Goal: Task Accomplishment & Management: Manage account settings

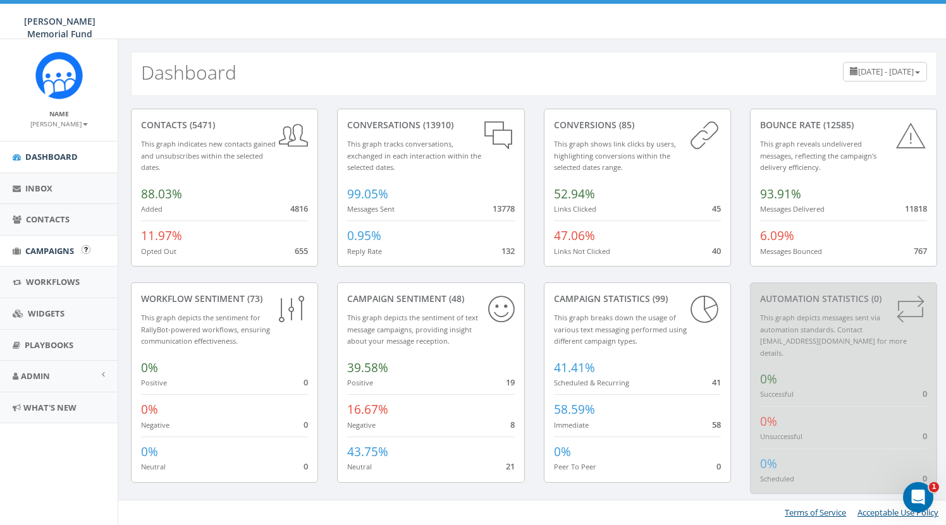
click at [52, 246] on span "Campaigns" at bounding box center [49, 250] width 49 height 11
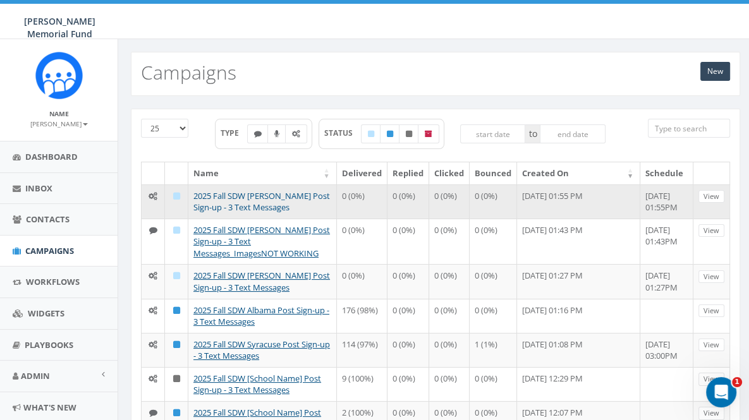
click at [241, 196] on link "2025 Fall SDW Denison Post Sign-up - 3 Text Messages" at bounding box center [261, 201] width 137 height 23
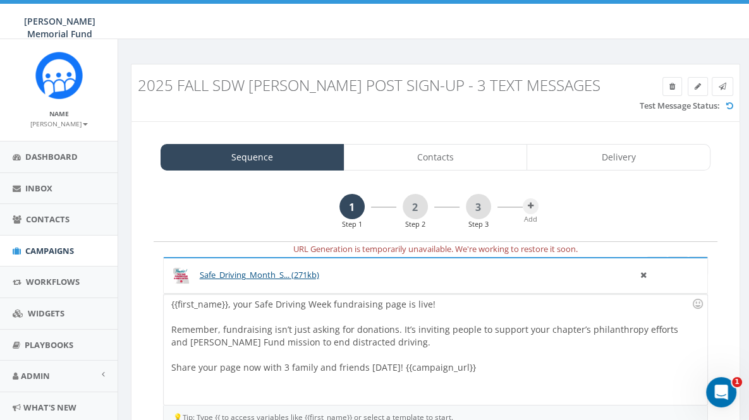
click at [722, 86] on h3 "2025 Fall SDW [PERSON_NAME] Post Sign-up - 3 Text Messages" at bounding box center [435, 85] width 595 height 16
click at [721, 83] on h3 "2025 Fall SDW [PERSON_NAME] Post Sign-up - 3 Text Messages" at bounding box center [435, 85] width 595 height 16
click at [721, 85] on h3 "2025 Fall SDW [PERSON_NAME] Post Sign-up - 3 Text Messages" at bounding box center [435, 85] width 595 height 16
click at [723, 83] on h3 "2025 Fall SDW [PERSON_NAME] Post Sign-up - 3 Text Messages" at bounding box center [435, 85] width 595 height 16
click at [722, 85] on h3 "2025 Fall SDW [PERSON_NAME] Post Sign-up - 3 Text Messages" at bounding box center [435, 85] width 595 height 16
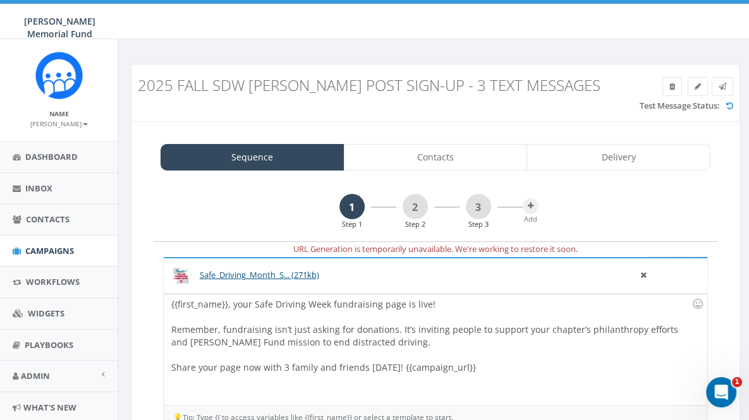
click at [722, 85] on h3 "2025 Fall SDW [PERSON_NAME] Post Sign-up - 3 Text Messages" at bounding box center [435, 85] width 595 height 16
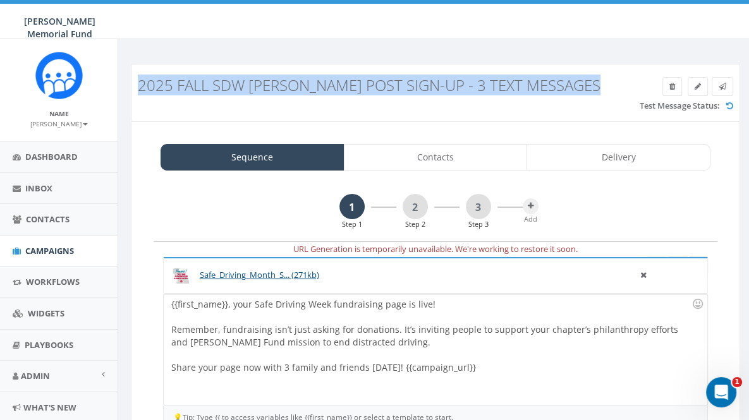
click at [722, 85] on h3 "2025 Fall SDW [PERSON_NAME] Post Sign-up - 3 Text Messages" at bounding box center [435, 85] width 595 height 16
click at [720, 85] on h3 "2025 Fall SDW [PERSON_NAME] Post Sign-up - 3 Text Messages" at bounding box center [435, 85] width 595 height 16
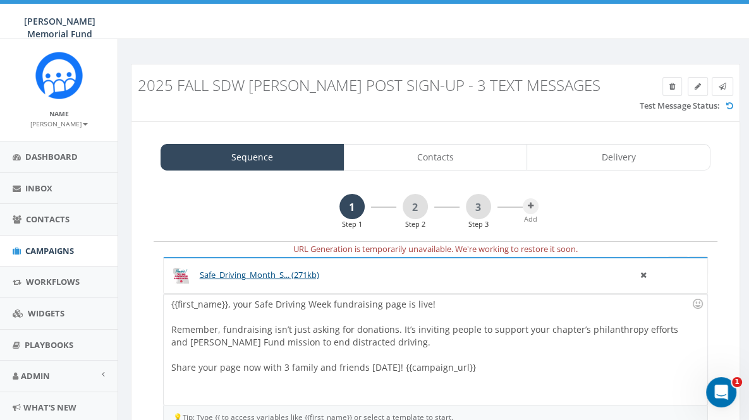
click at [687, 132] on div "Sequence Contacts Delivery 1 Step 1 2 Step 2 3 Step 3 Add URL Generation is tem…" at bounding box center [435, 319] width 609 height 397
click at [678, 106] on label "Test Message Status:" at bounding box center [680, 106] width 80 height 12
click at [729, 104] on icon at bounding box center [729, 106] width 7 height 8
click at [721, 86] on h3 "2025 Fall SDW [PERSON_NAME] Post Sign-up - 3 Text Messages" at bounding box center [435, 85] width 595 height 16
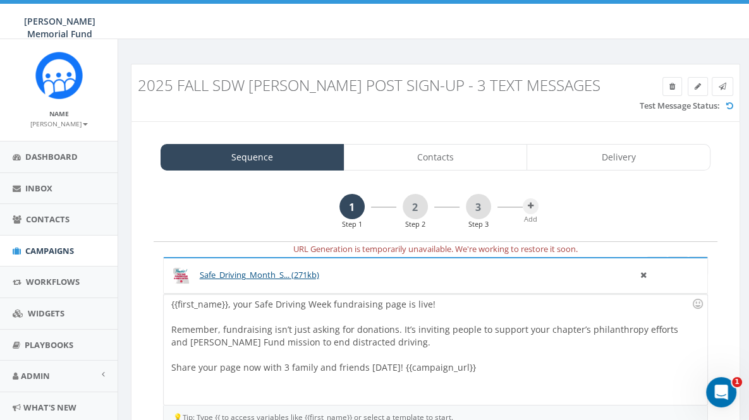
click at [721, 86] on h3 "2025 Fall SDW [PERSON_NAME] Post Sign-up - 3 Text Messages" at bounding box center [435, 85] width 595 height 16
click at [695, 88] on h3 "2025 Fall SDW [PERSON_NAME] Post Sign-up - 3 Text Messages" at bounding box center [435, 85] width 595 height 16
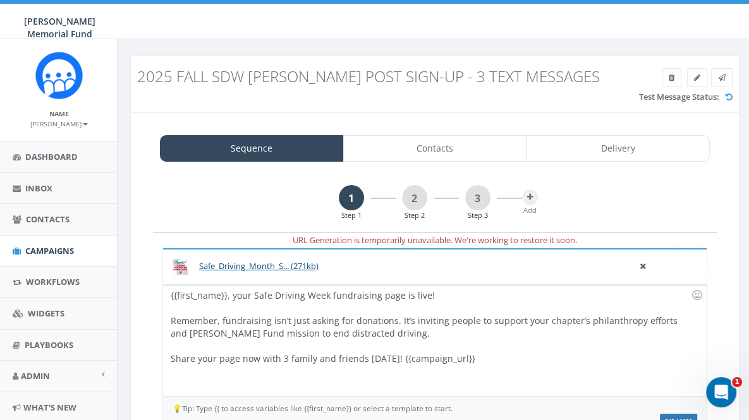
scroll to position [10, 1]
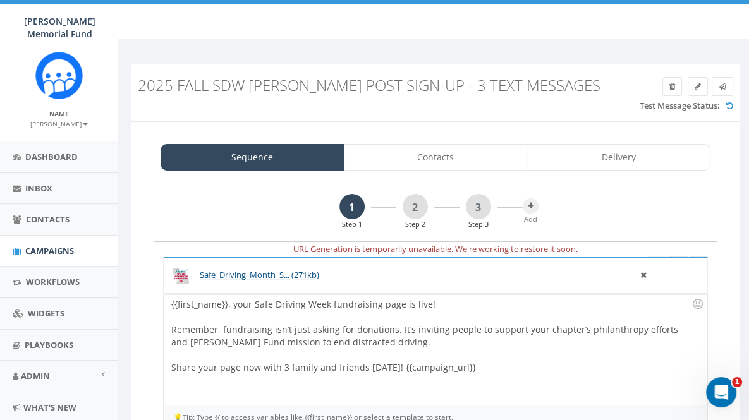
click at [721, 86] on h3 "2025 Fall SDW [PERSON_NAME] Post Sign-up - 3 Text Messages" at bounding box center [435, 85] width 595 height 16
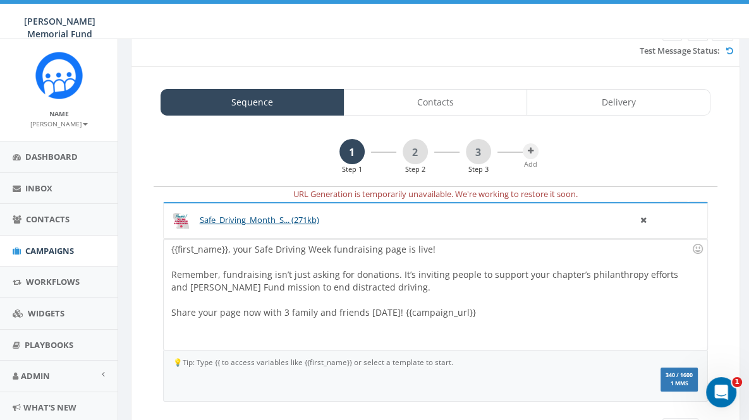
scroll to position [56, 0]
